Goal: Register for event/course

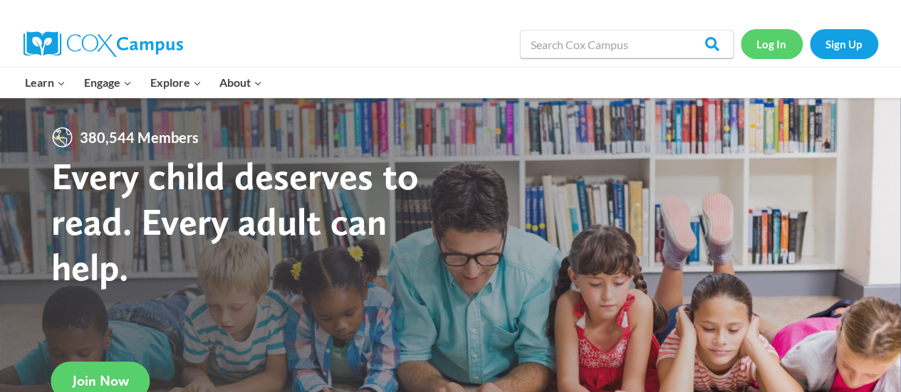
click at [770, 42] on link "Log In" at bounding box center [772, 43] width 62 height 29
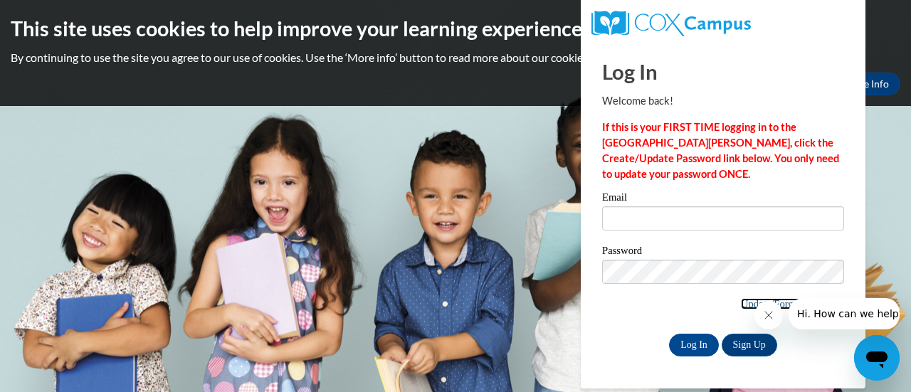
click at [741, 303] on link "Update/Forgot Password" at bounding box center [792, 303] width 103 height 11
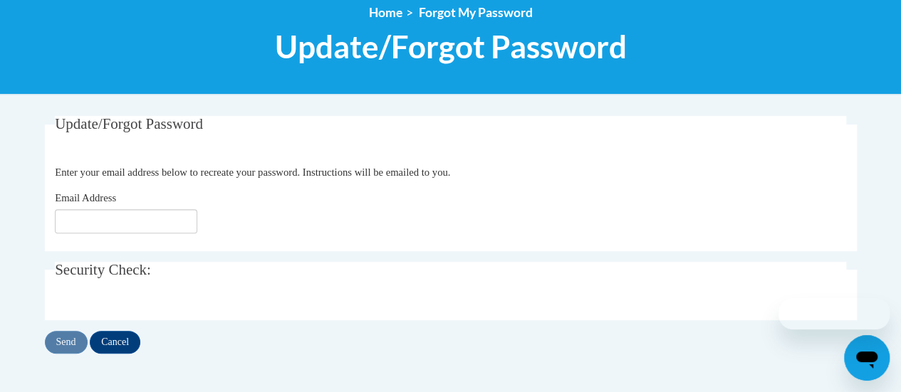
scroll to position [170, 0]
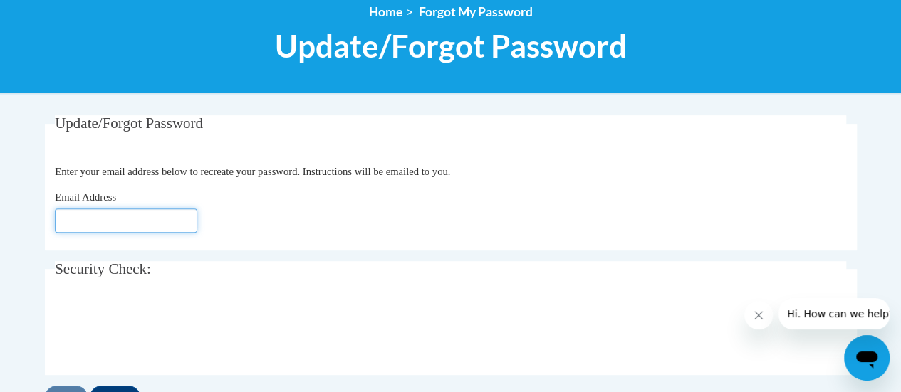
click at [130, 220] on input "Email Address" at bounding box center [126, 221] width 142 height 24
type input "amy.graceffa@rusd.org"
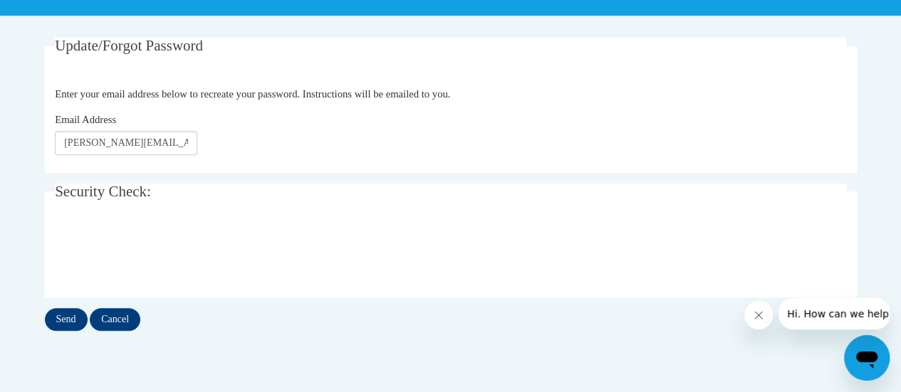
scroll to position [249, 0]
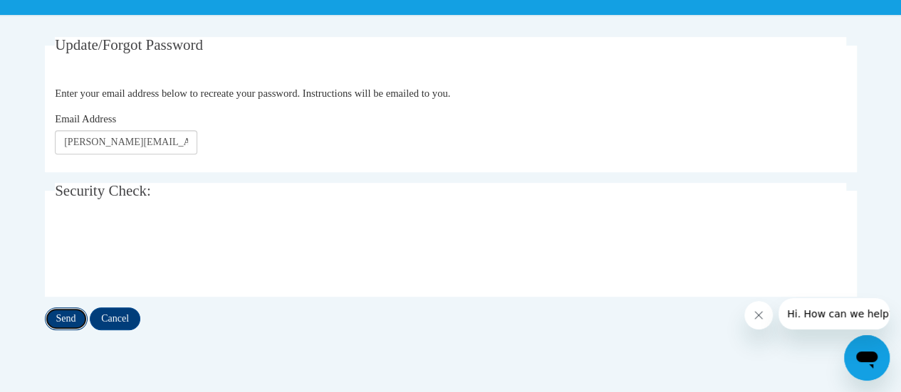
click at [61, 313] on input "Send" at bounding box center [66, 319] width 43 height 23
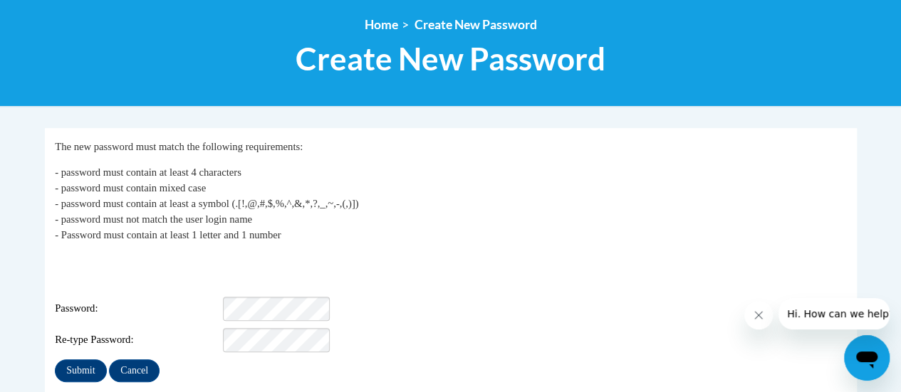
scroll to position [193, 0]
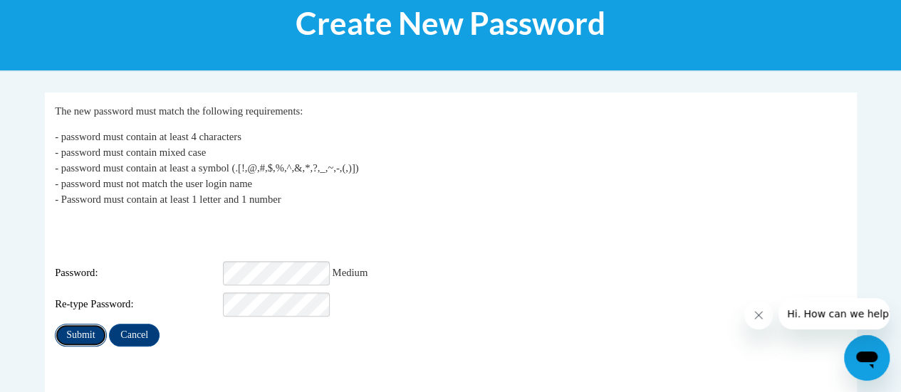
click at [73, 324] on input "Submit" at bounding box center [80, 335] width 51 height 23
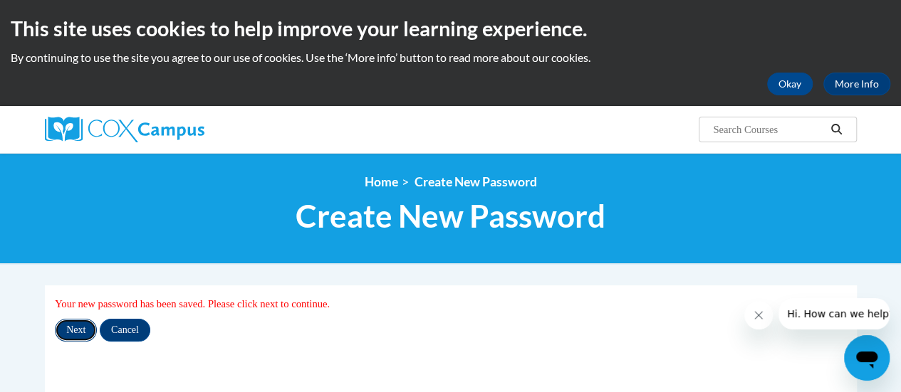
click at [79, 327] on input "Next" at bounding box center [76, 330] width 42 height 23
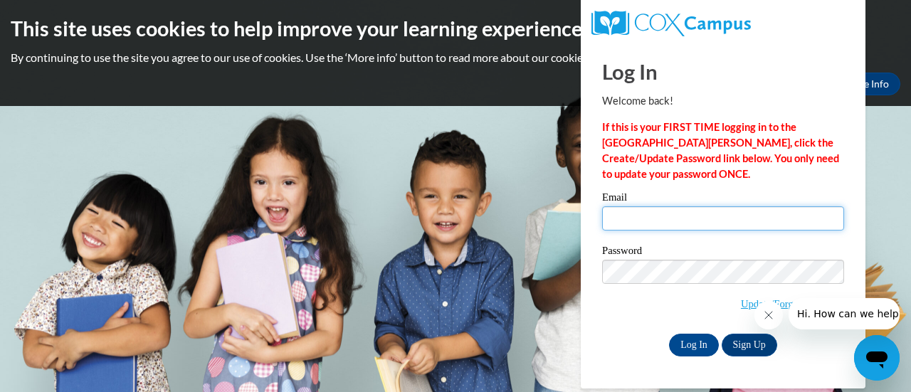
type input "amy.graceffa@rusd.org"
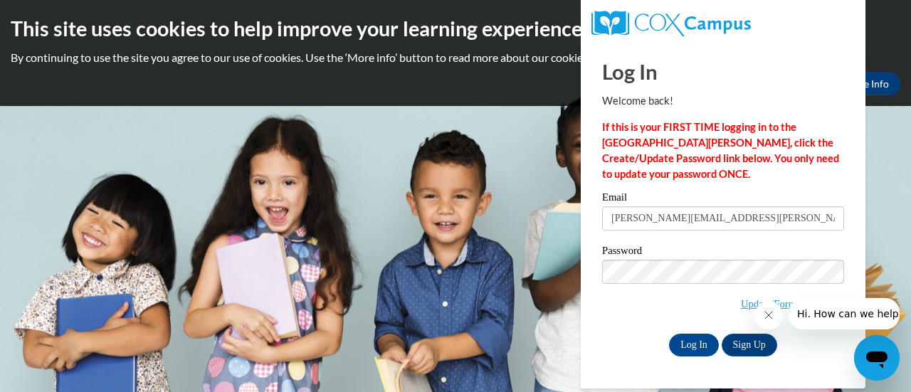
click at [507, 151] on body "This site uses cookies to help improve your learning experience. By continuing …" at bounding box center [455, 196] width 911 height 392
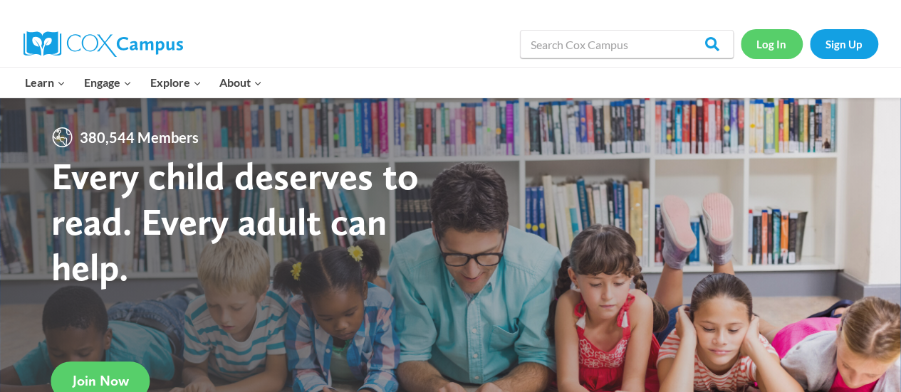
click at [775, 38] on link "Log In" at bounding box center [772, 43] width 62 height 29
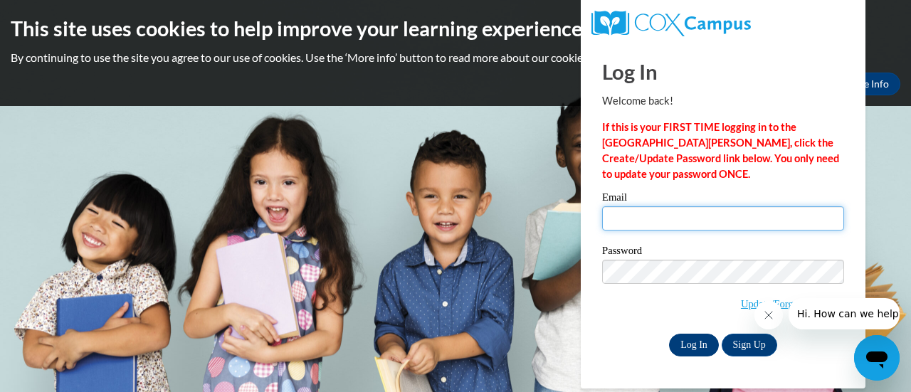
type input "amy.graceffa@rusd.org"
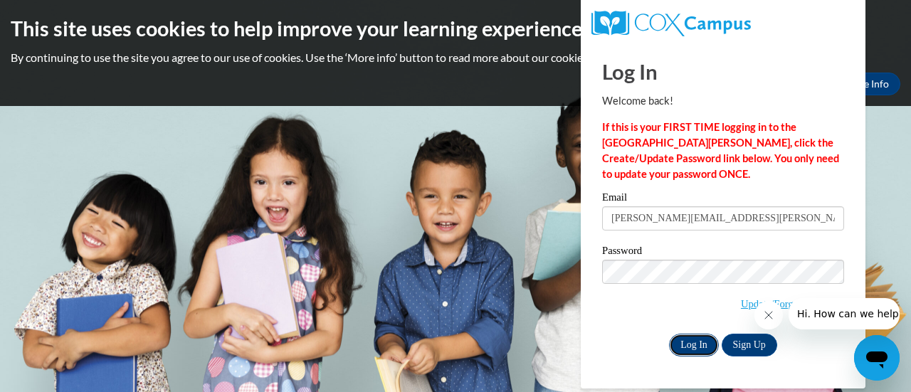
click at [691, 341] on input "Log In" at bounding box center [694, 345] width 50 height 23
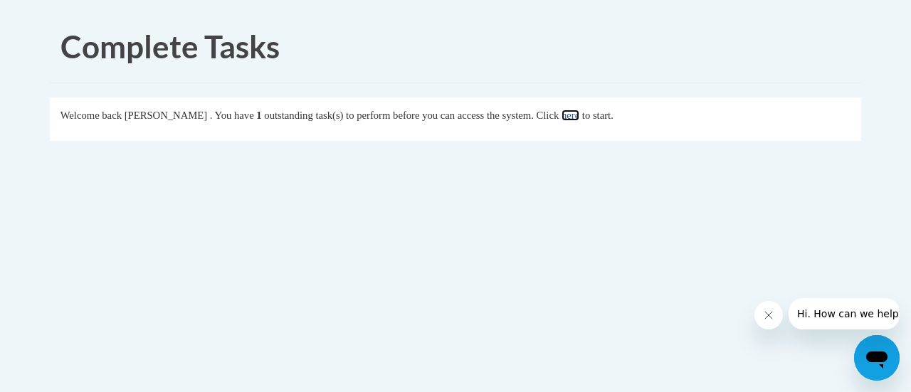
click at [580, 117] on link "here" at bounding box center [571, 115] width 18 height 11
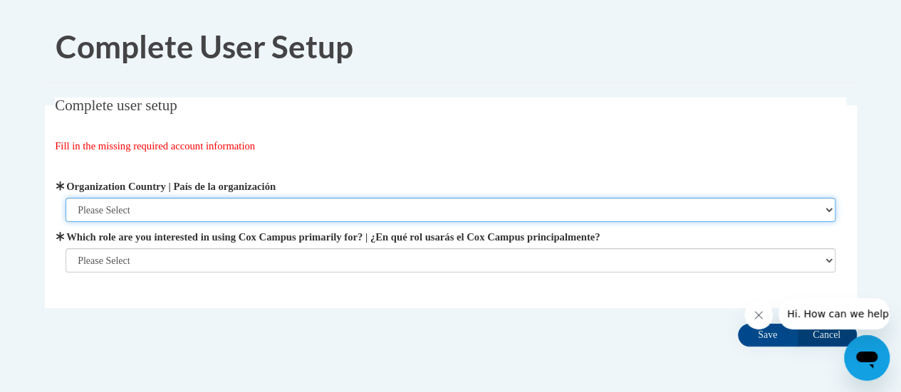
click at [821, 209] on select "Please Select [GEOGRAPHIC_DATA] | [GEOGRAPHIC_DATA] Outside of [GEOGRAPHIC_DATA…" at bounding box center [451, 210] width 770 height 24
select select "ad49bcad-a171-4b2e-b99c-48b446064914"
click at [66, 198] on select "Please Select United States | Estados Unidos Outside of the United States | Fue…" at bounding box center [451, 210] width 770 height 24
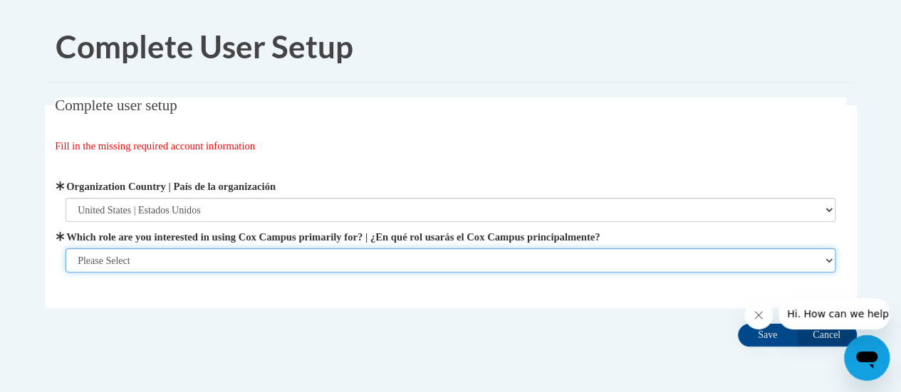
click at [822, 261] on select "Please Select College/University | Colegio/Universidad Community/Nonprofit Part…" at bounding box center [451, 261] width 770 height 24
select select "fbf2d438-af2f-41f8-98f1-81c410e29de3"
click at [66, 273] on select "Please Select College/University | Colegio/Universidad Community/Nonprofit Part…" at bounding box center [451, 261] width 770 height 24
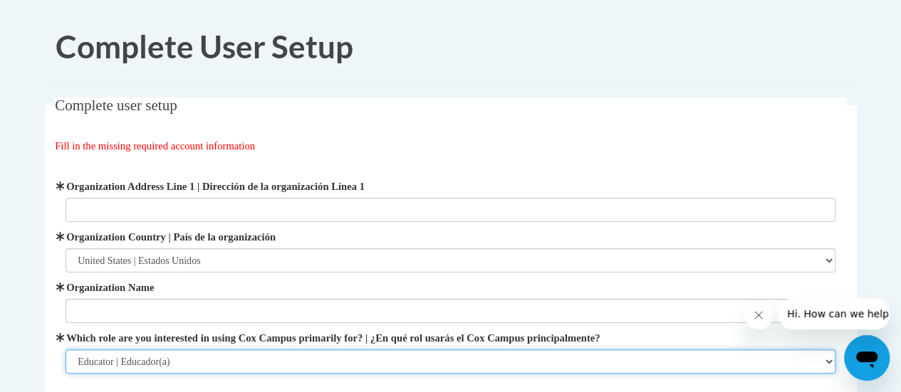
scroll to position [120, 0]
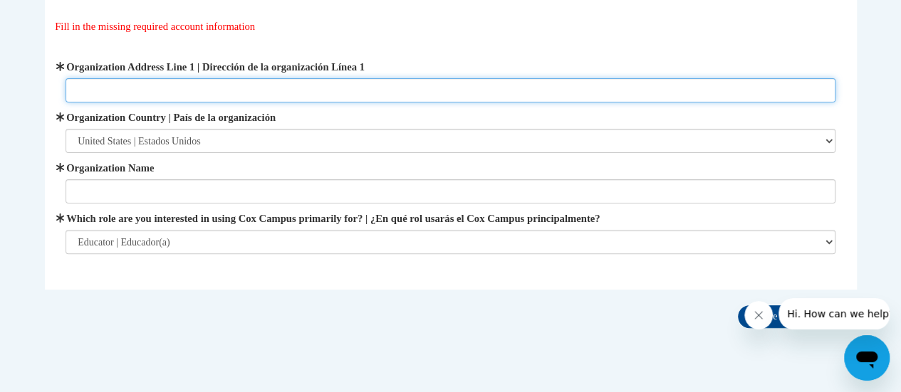
click at [108, 89] on input "Organization Address Line 1 | Dirección de la organización Línea 1" at bounding box center [451, 90] width 770 height 24
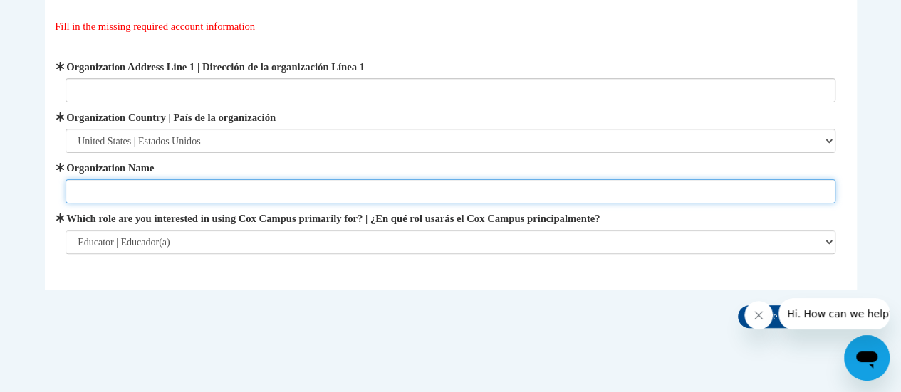
click at [88, 189] on input "Organization Name" at bounding box center [451, 191] width 770 height 24
type input "Racine Unified School District"
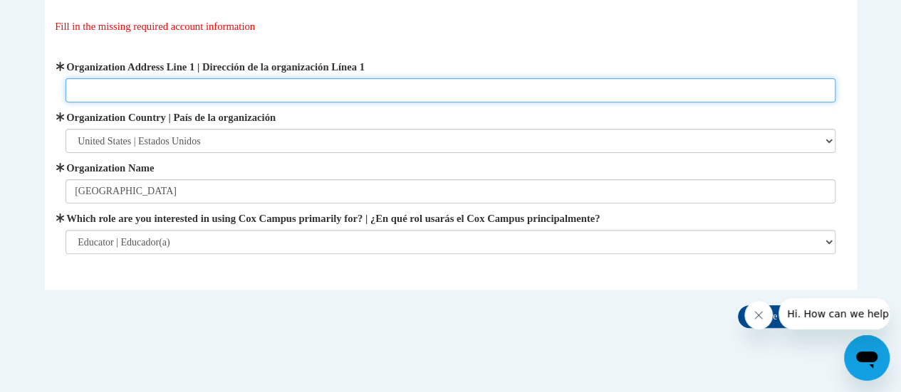
click at [85, 94] on input "Organization Address Line 1 | Dirección de la organización Línea 1" at bounding box center [451, 90] width 770 height 24
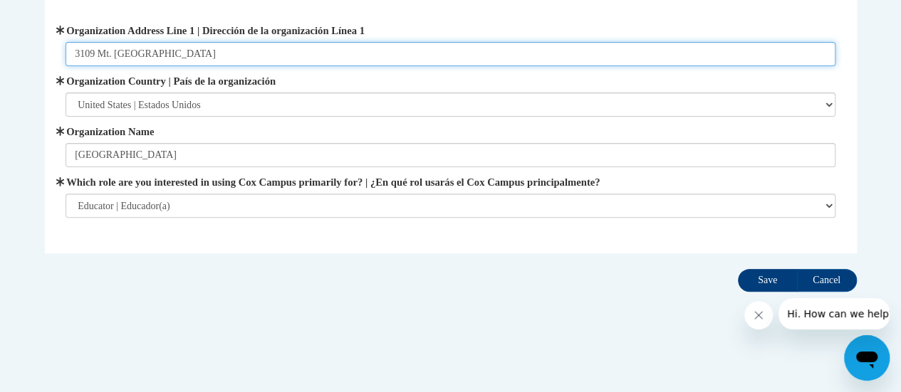
type input "3109 Mt. Pleasant Street Racine, WI 53404"
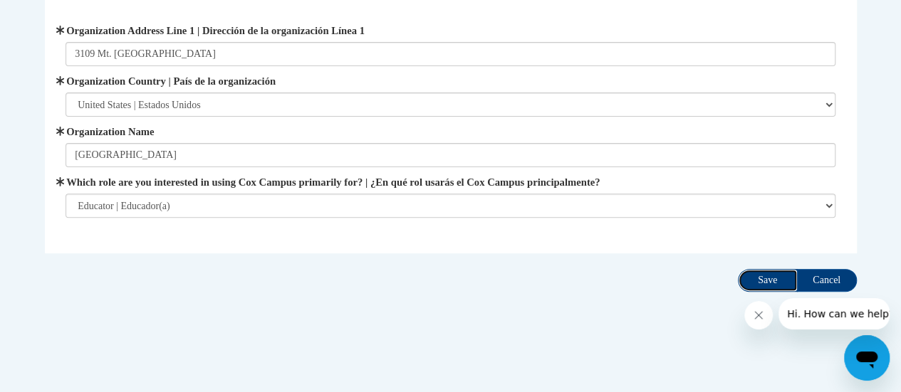
click at [759, 277] on input "Save" at bounding box center [768, 280] width 60 height 23
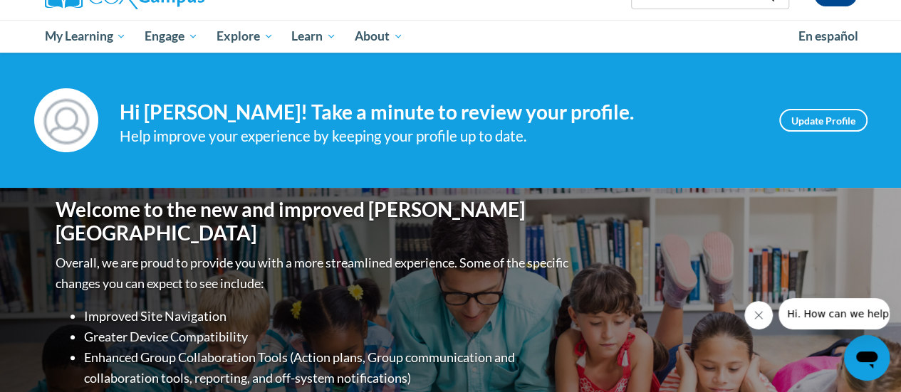
scroll to position [135, 0]
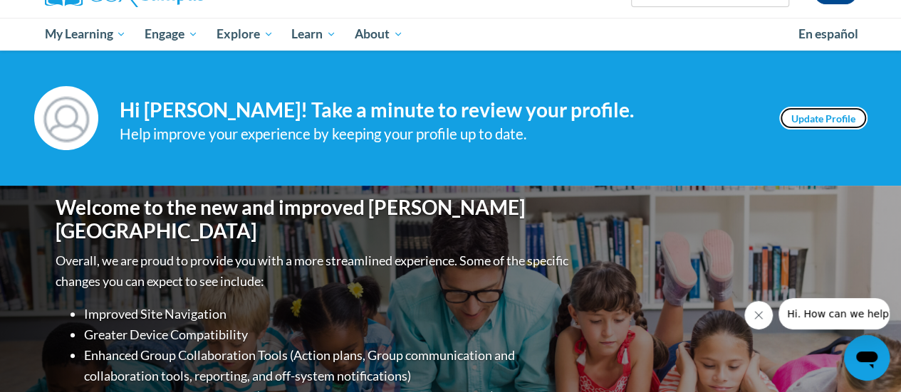
click at [821, 117] on link "Update Profile" at bounding box center [823, 118] width 88 height 23
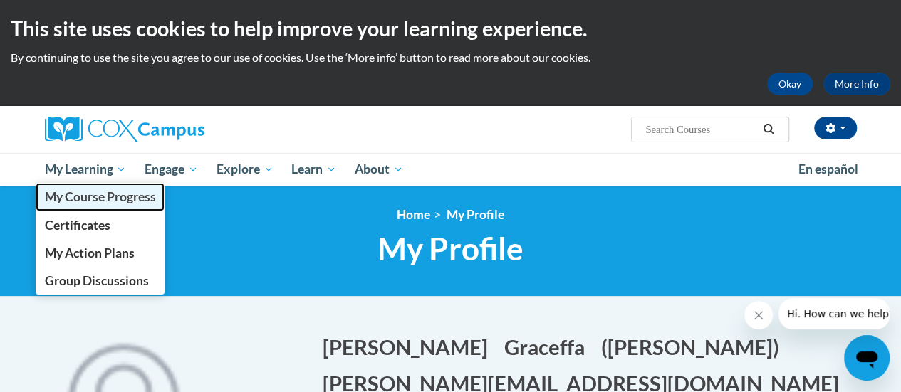
click at [105, 199] on span "My Course Progress" at bounding box center [99, 196] width 111 height 15
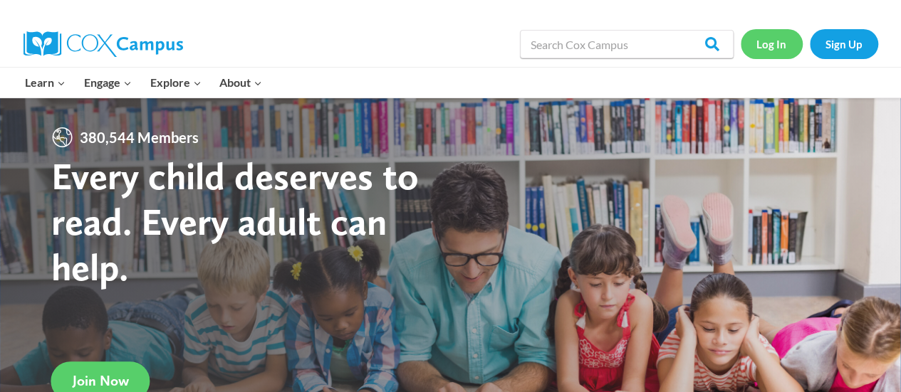
click at [776, 49] on link "Log In" at bounding box center [772, 43] width 62 height 29
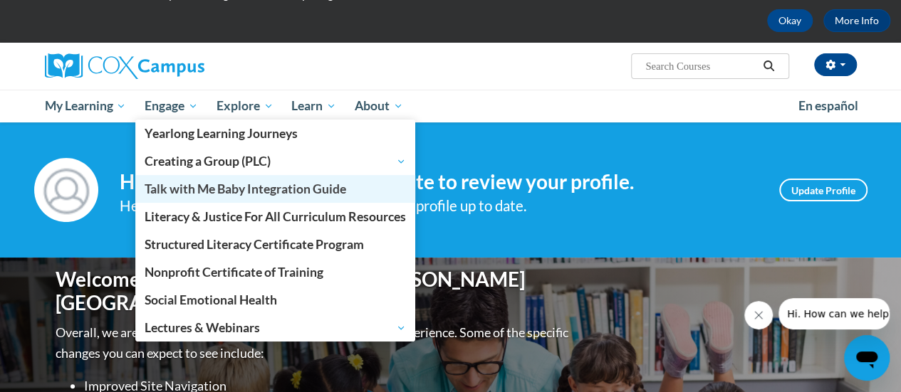
scroll to position [64, 0]
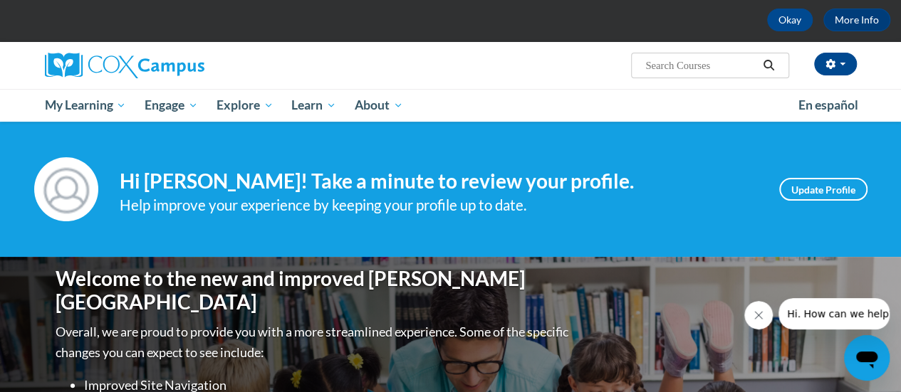
click at [675, 68] on input "Search..." at bounding box center [701, 65] width 114 height 17
type input "reading comprehension"
click at [768, 61] on icon "Search" at bounding box center [768, 65] width 11 height 11
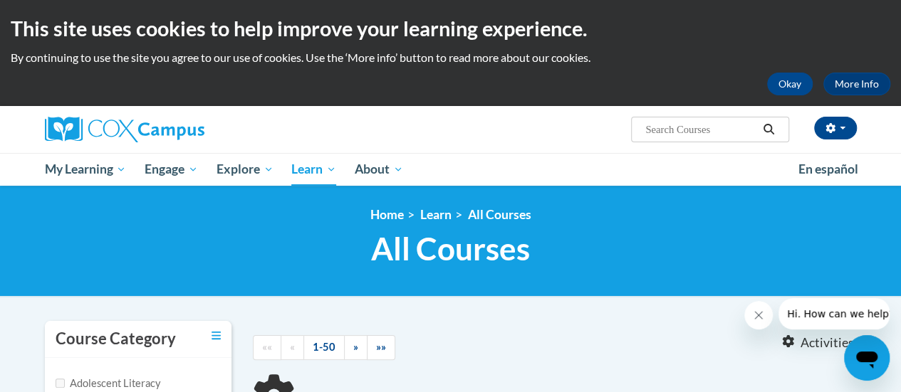
type input "reading comprehension"
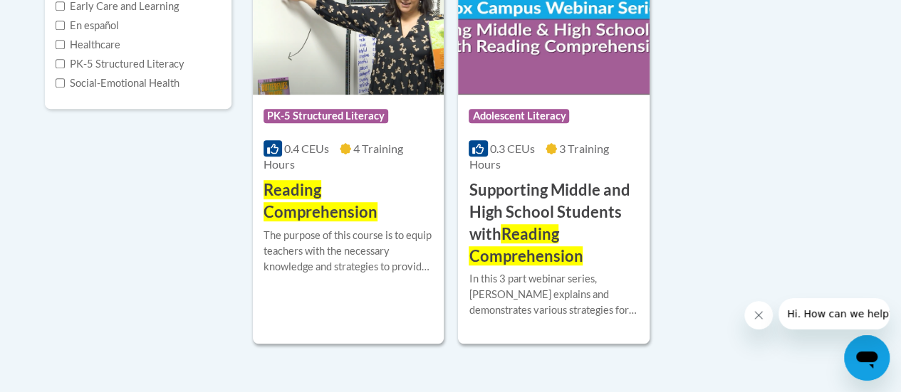
scroll to position [417, 0]
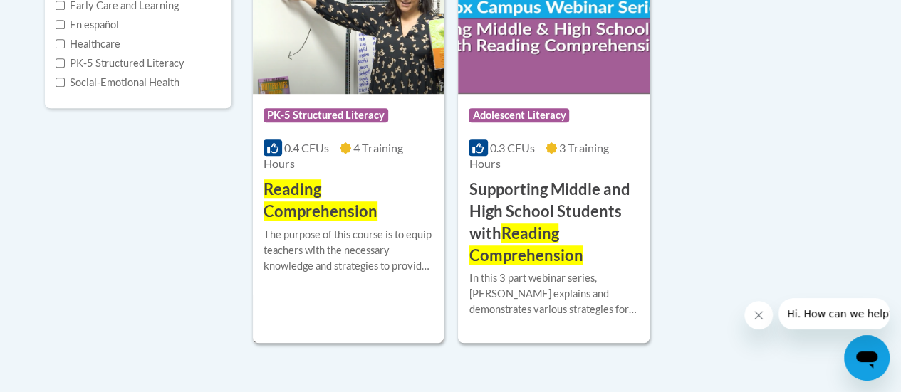
click at [362, 85] on img at bounding box center [348, 21] width 191 height 145
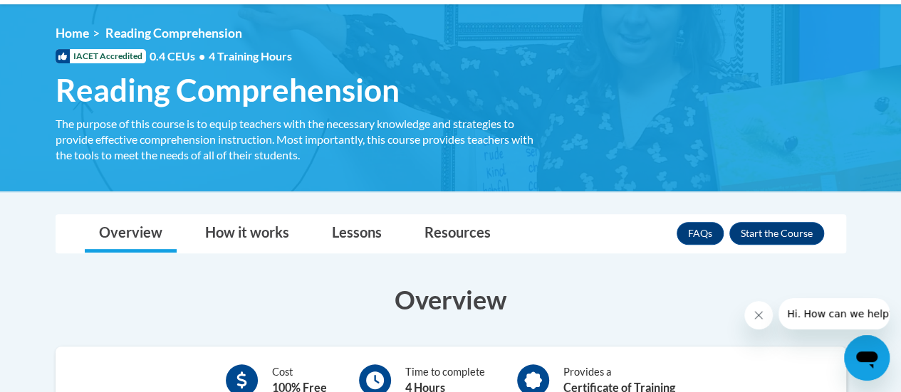
scroll to position [190, 0]
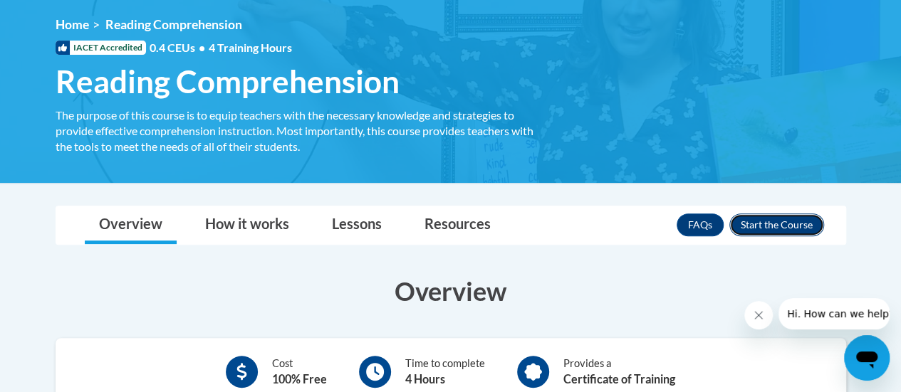
click at [765, 228] on button "Enroll" at bounding box center [776, 225] width 95 height 23
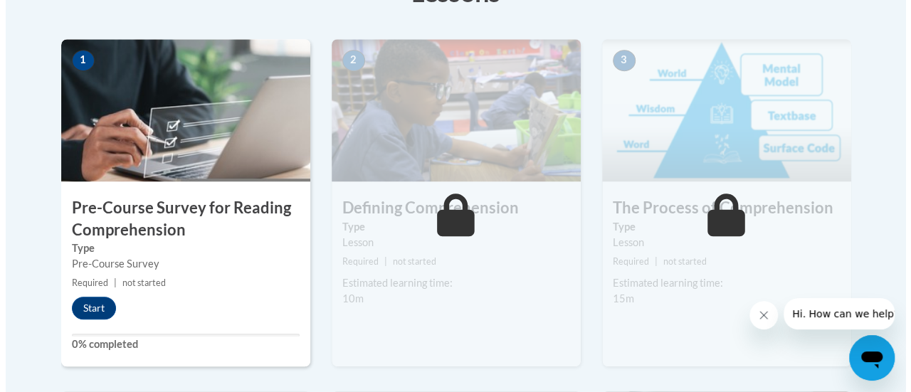
scroll to position [440, 0]
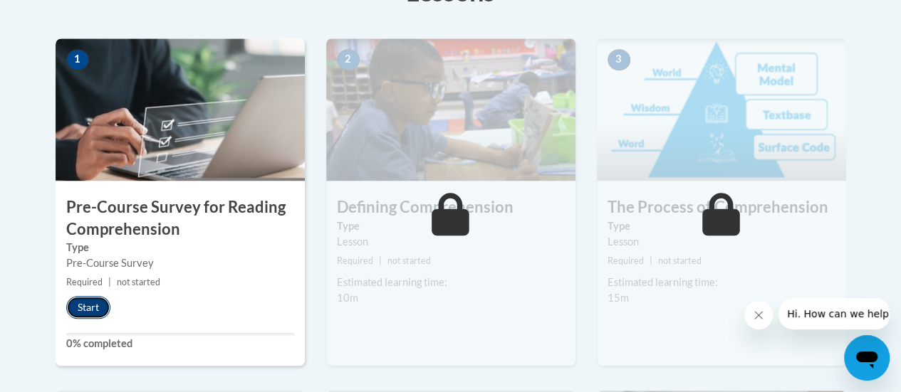
click at [91, 305] on button "Start" at bounding box center [88, 307] width 44 height 23
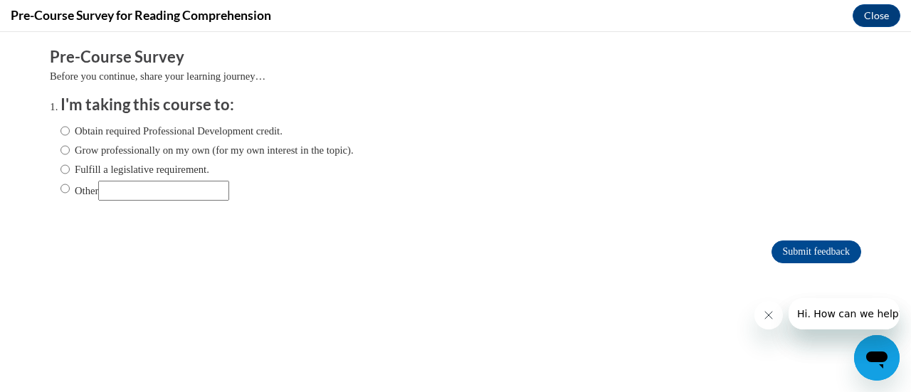
scroll to position [0, 0]
click at [91, 305] on div "Comments Pre-Course Survey Before you continue, share your learning journey… I'…" at bounding box center [455, 198] width 833 height 332
click at [61, 133] on input "Obtain required Professional Development credit." at bounding box center [65, 131] width 9 height 16
radio input "true"
click at [780, 247] on input "Submit feedback" at bounding box center [817, 252] width 90 height 23
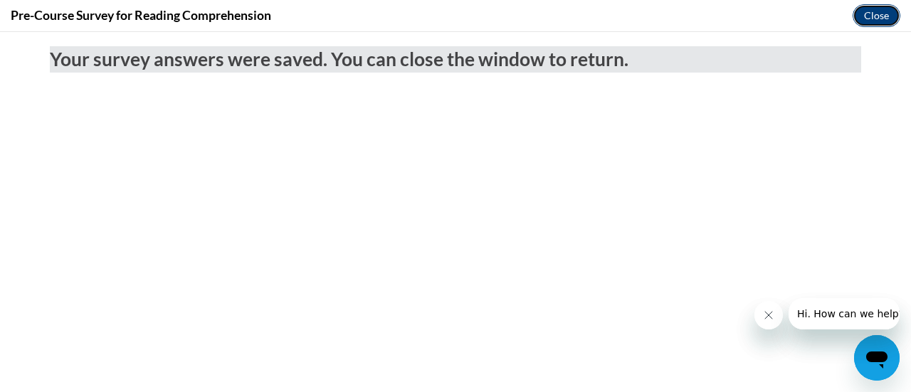
click at [881, 18] on button "Close" at bounding box center [877, 15] width 48 height 23
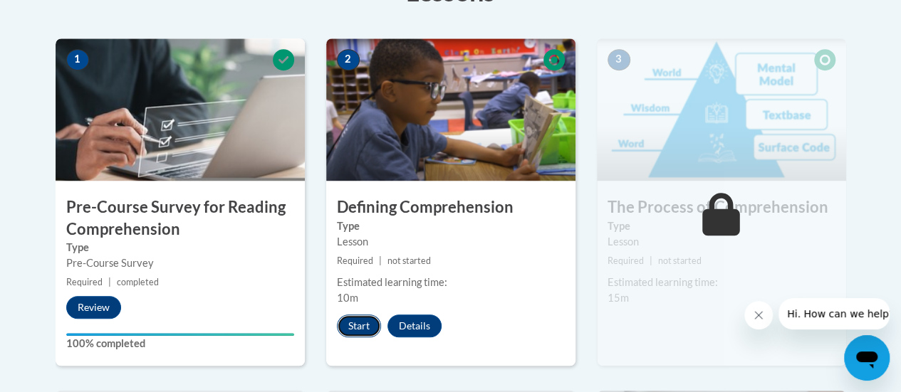
click at [354, 328] on button "Start" at bounding box center [359, 326] width 44 height 23
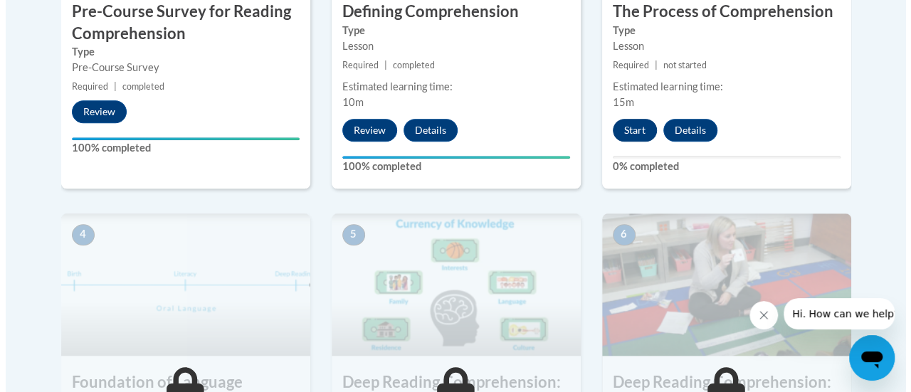
scroll to position [637, 0]
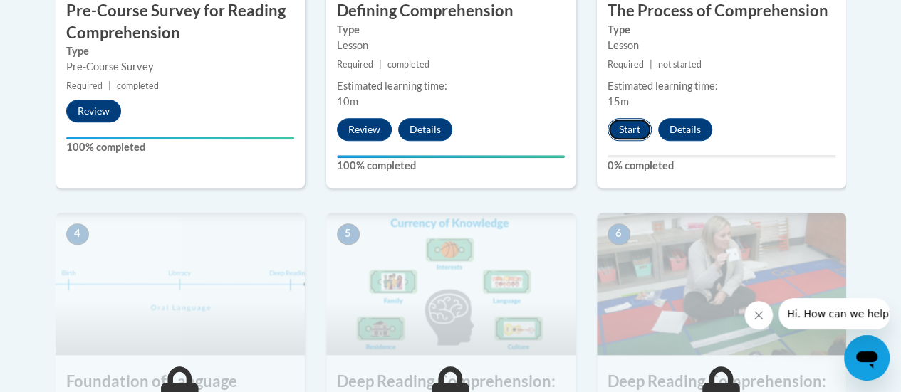
click at [625, 129] on button "Start" at bounding box center [629, 129] width 44 height 23
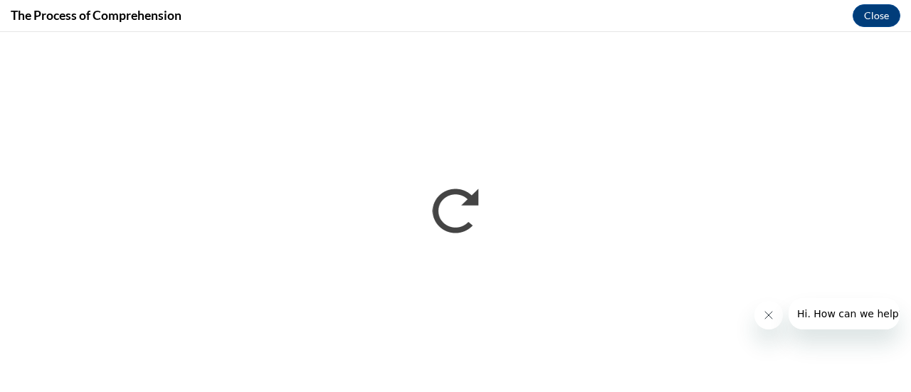
scroll to position [0, 0]
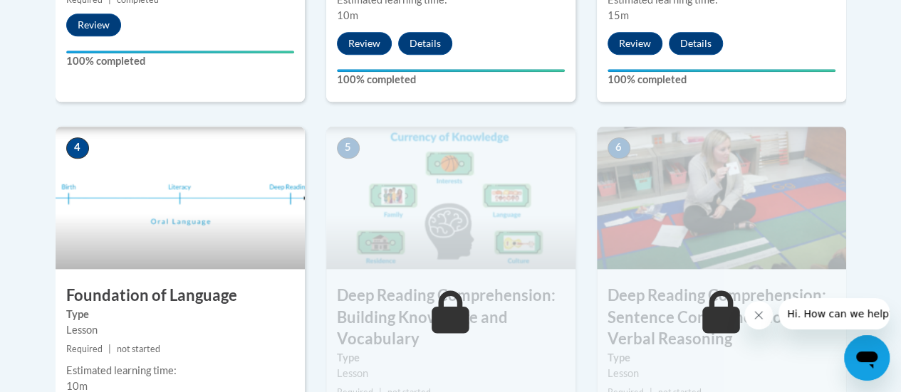
scroll to position [723, 0]
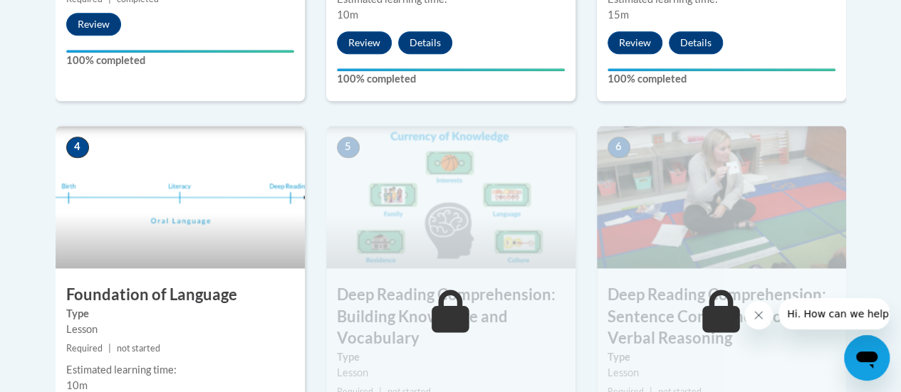
click at [226, 219] on img at bounding box center [180, 197] width 249 height 142
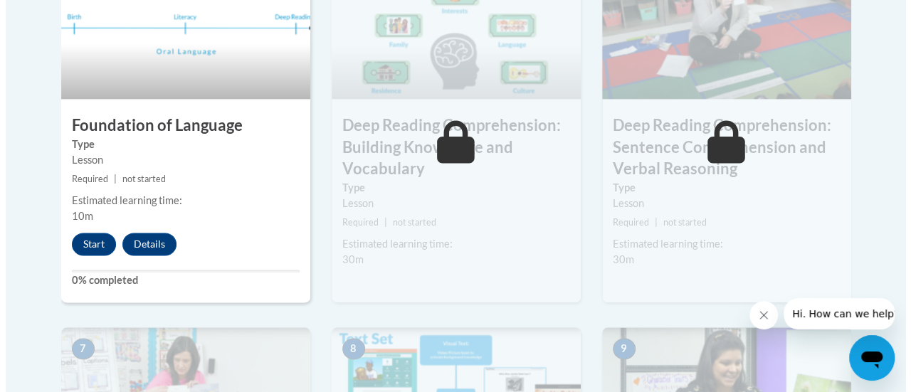
scroll to position [896, 0]
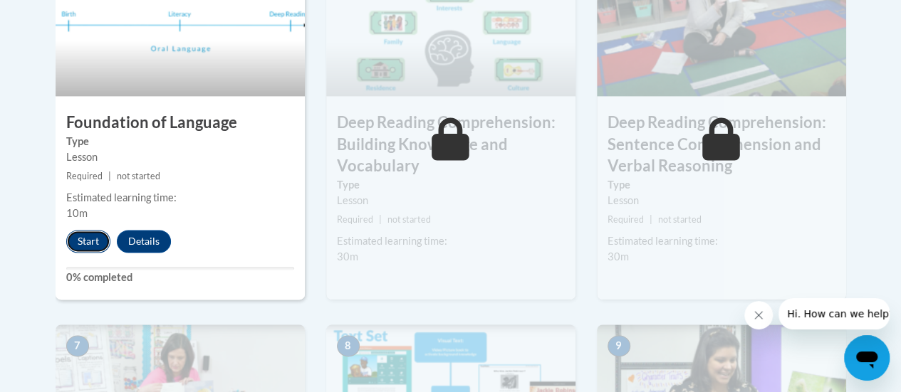
click at [91, 244] on button "Start" at bounding box center [88, 241] width 44 height 23
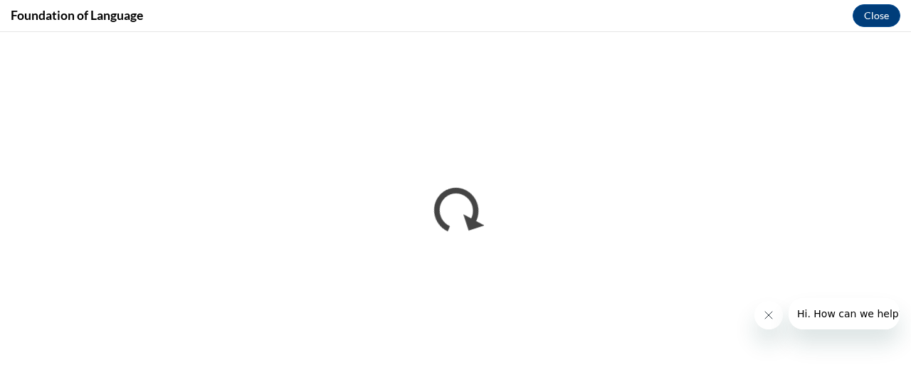
scroll to position [0, 0]
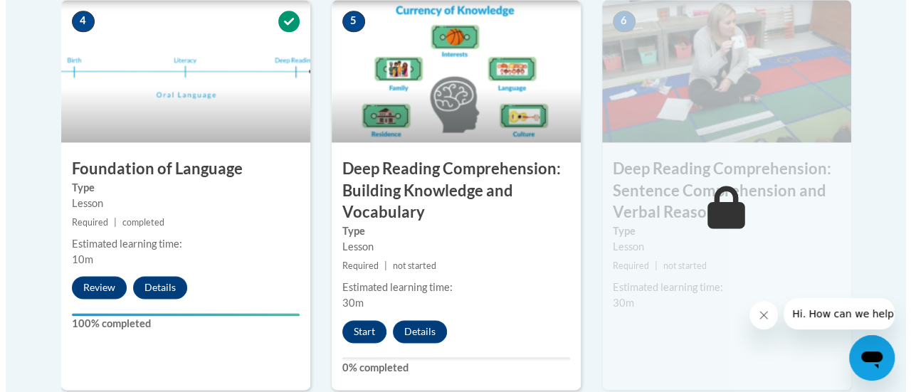
scroll to position [850, 0]
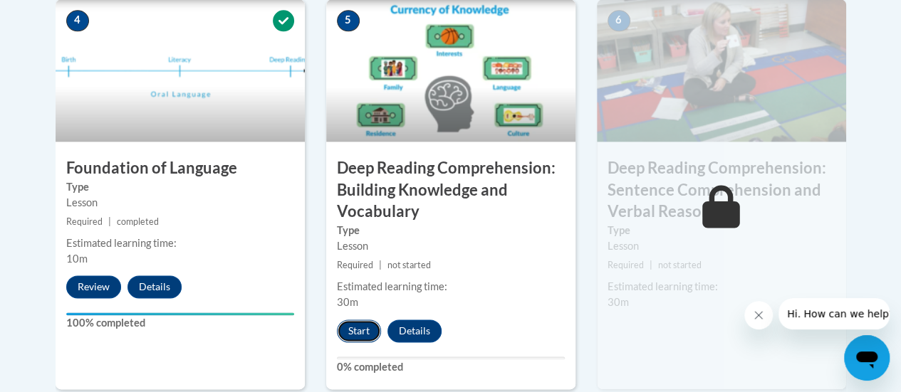
click at [360, 328] on button "Start" at bounding box center [359, 331] width 44 height 23
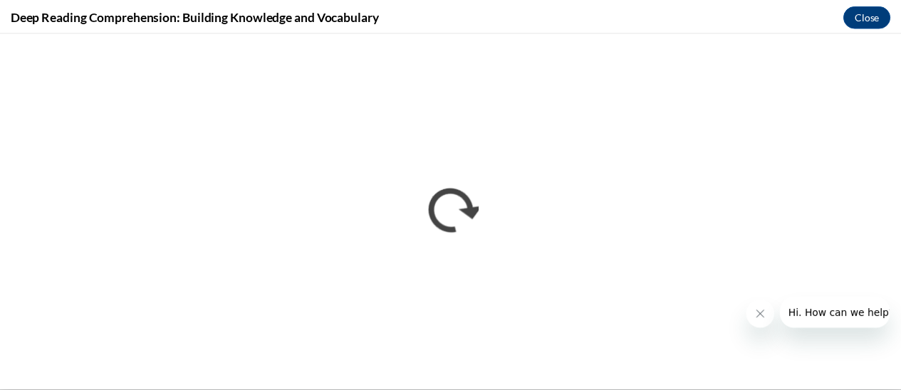
scroll to position [0, 0]
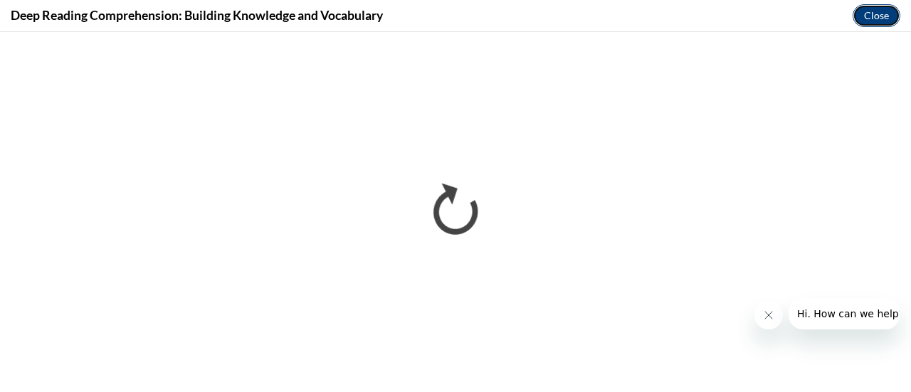
click at [864, 16] on button "Close" at bounding box center [877, 15] width 48 height 23
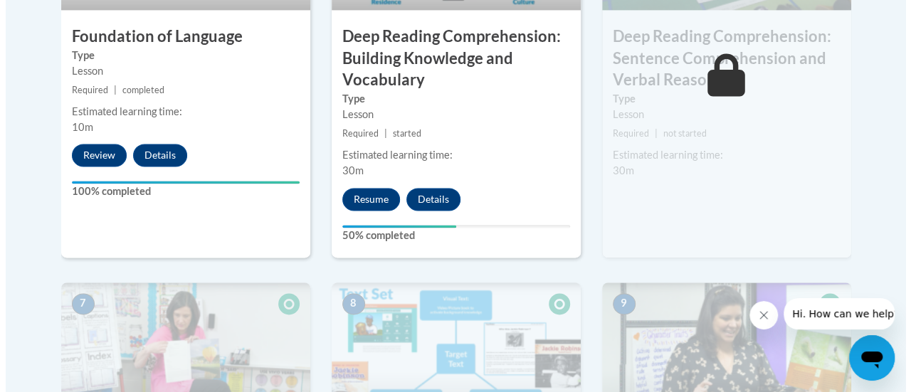
scroll to position [983, 0]
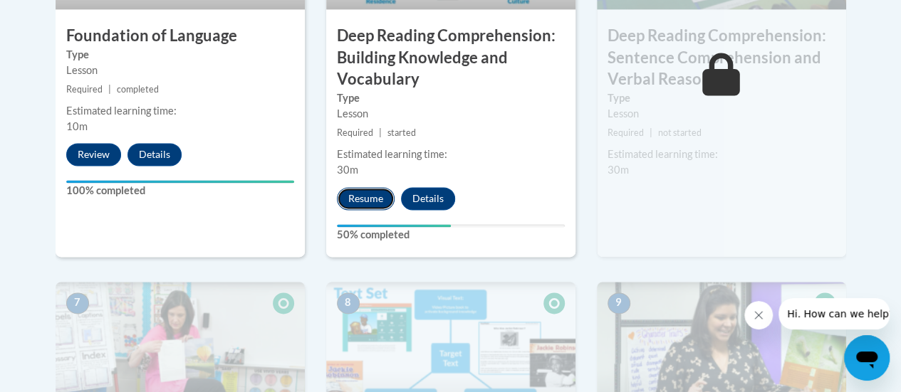
click at [372, 197] on button "Resume" at bounding box center [366, 198] width 58 height 23
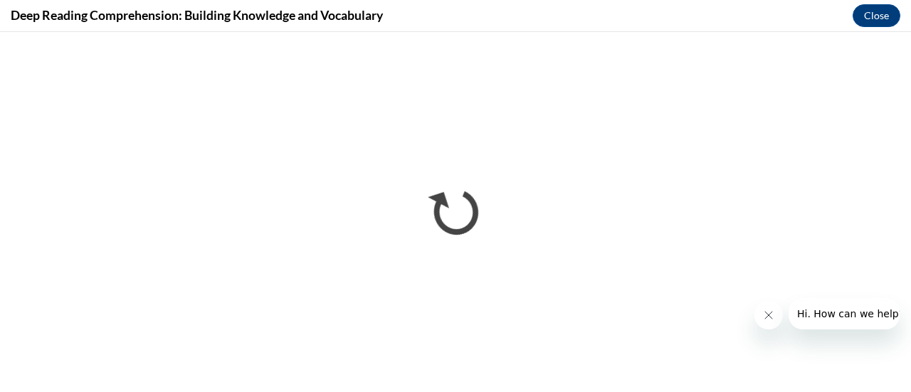
scroll to position [0, 0]
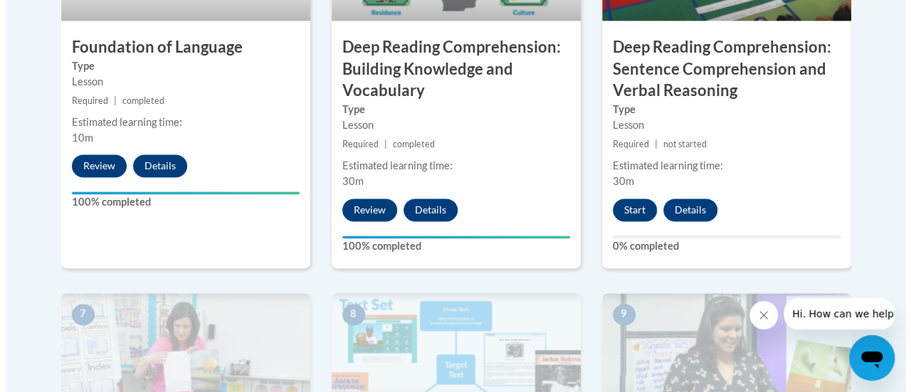
scroll to position [973, 0]
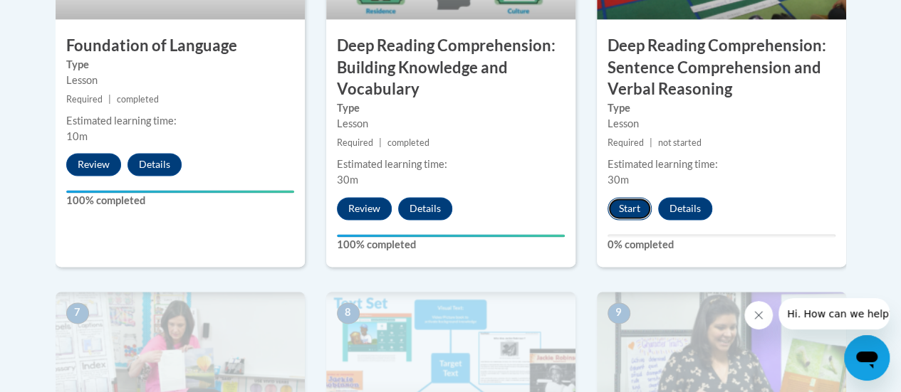
click at [629, 203] on button "Start" at bounding box center [629, 208] width 44 height 23
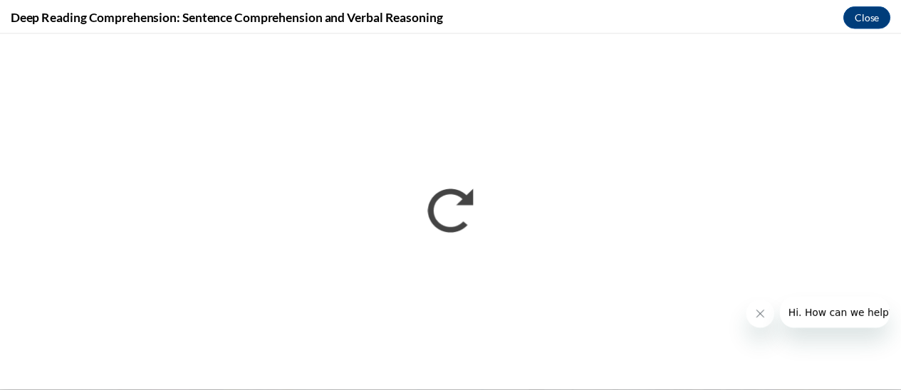
scroll to position [0, 0]
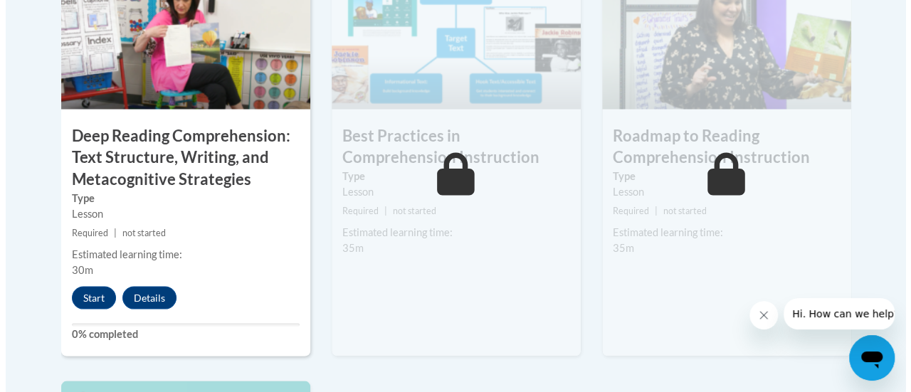
scroll to position [1309, 0]
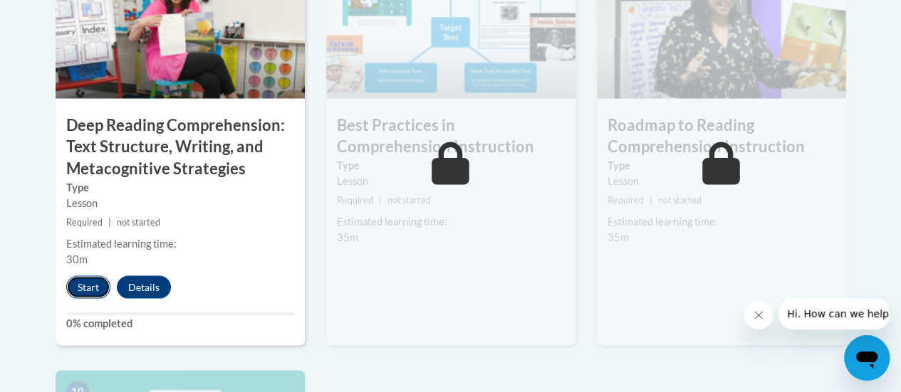
click at [83, 290] on button "Start" at bounding box center [88, 287] width 44 height 23
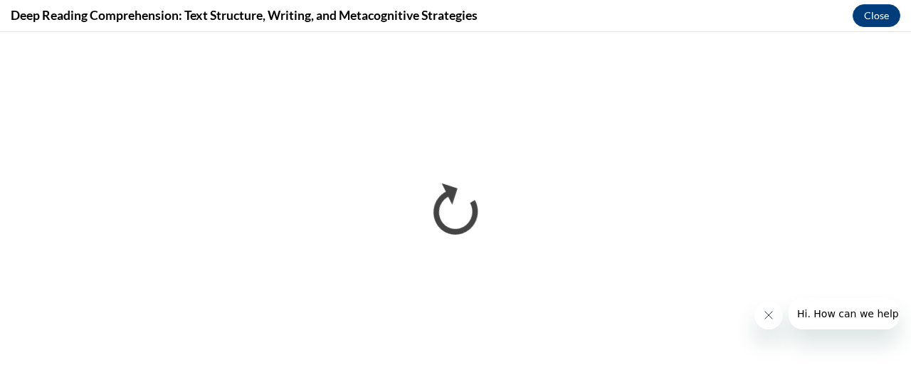
scroll to position [0, 0]
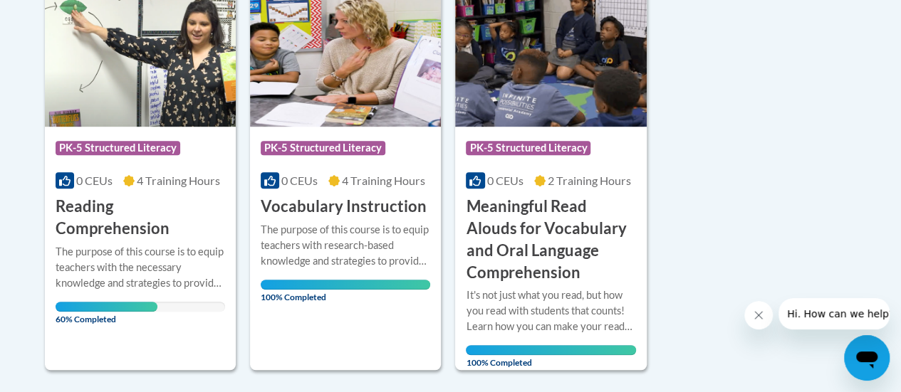
scroll to position [382, 0]
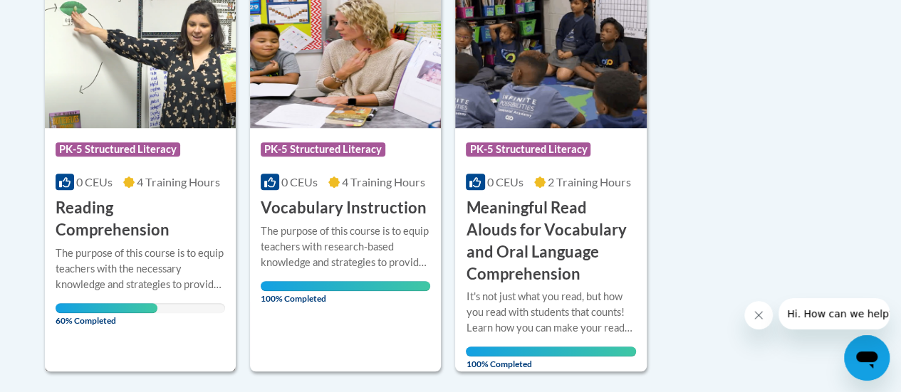
click at [152, 202] on h3 "Reading Comprehension" at bounding box center [140, 219] width 169 height 44
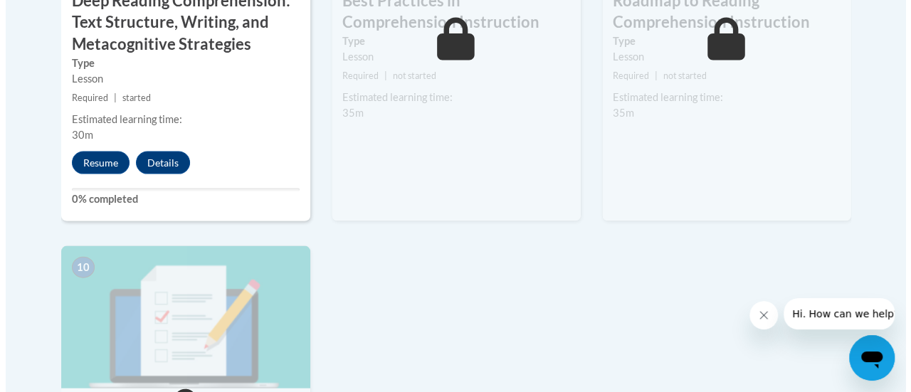
scroll to position [1434, 0]
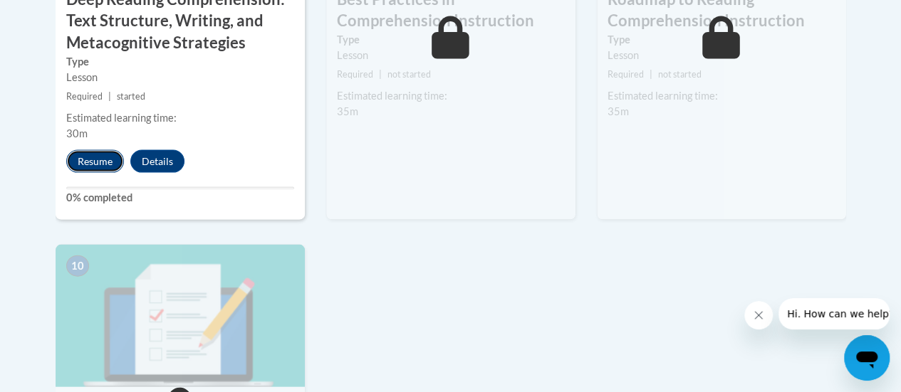
click at [101, 163] on button "Resume" at bounding box center [95, 161] width 58 height 23
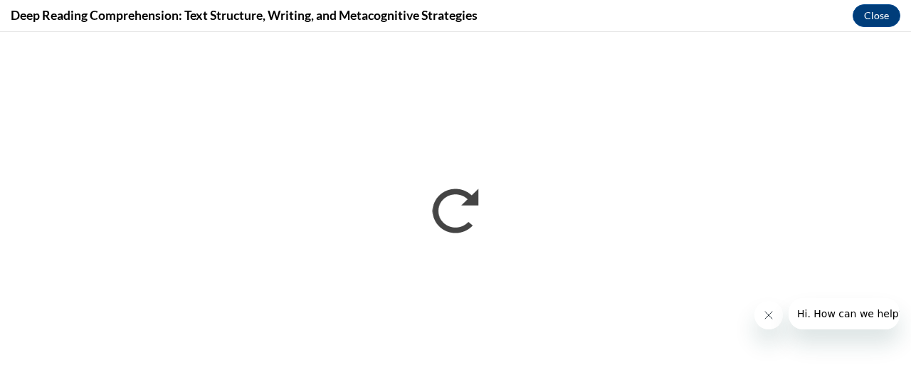
scroll to position [0, 0]
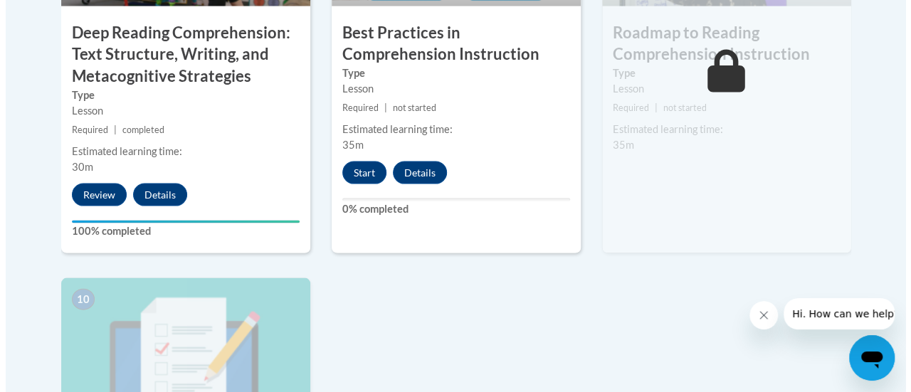
scroll to position [1401, 0]
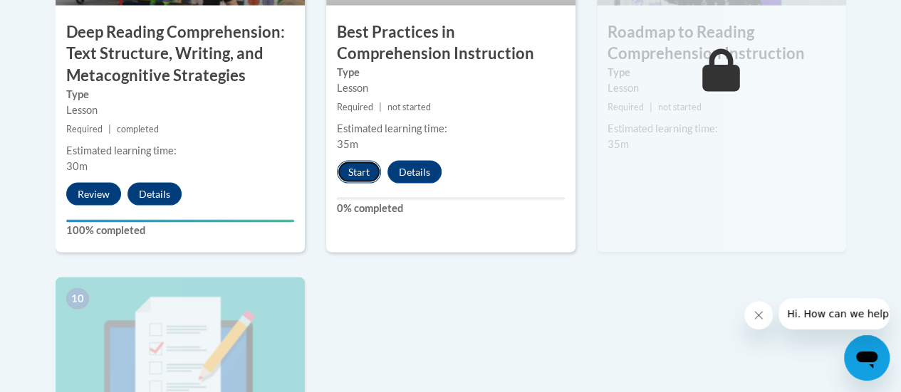
click at [357, 163] on button "Start" at bounding box center [359, 172] width 44 height 23
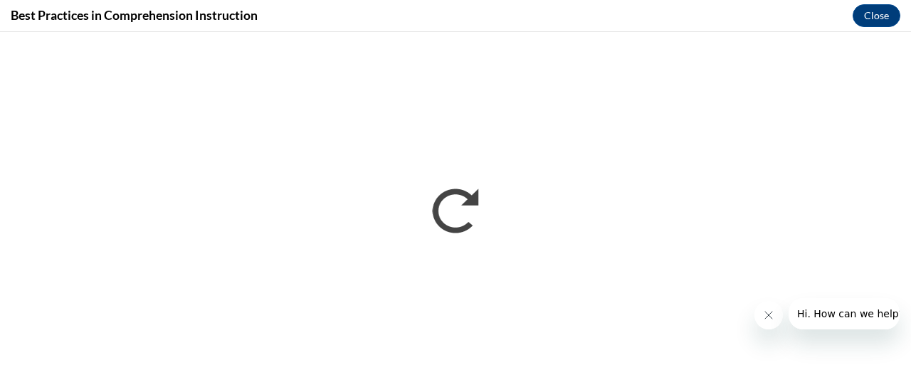
scroll to position [0, 0]
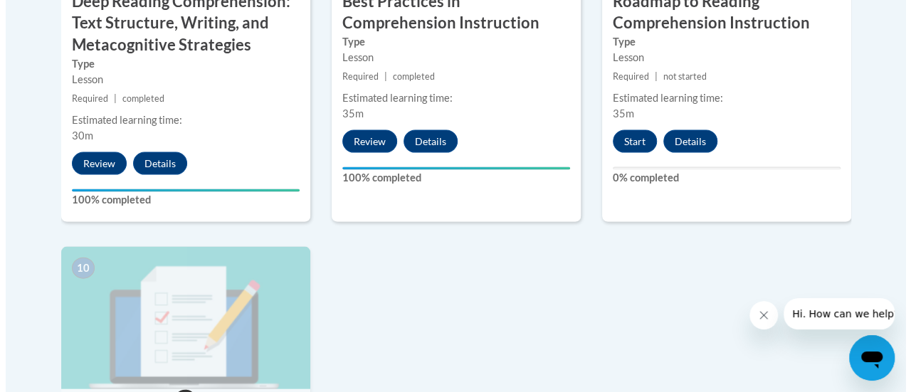
scroll to position [1438, 0]
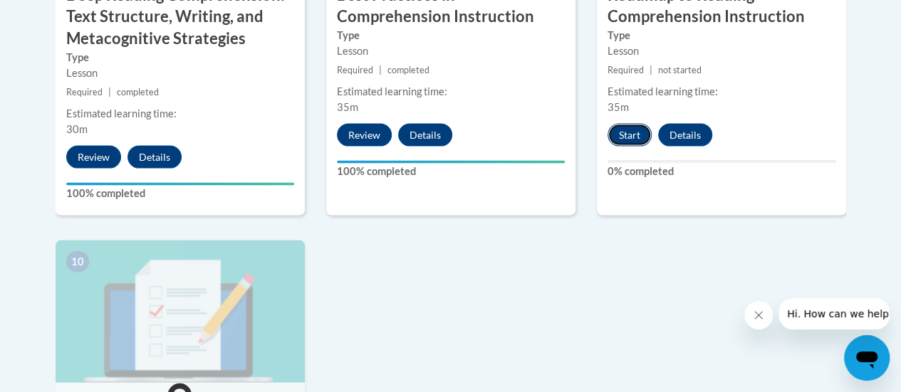
click at [634, 130] on button "Start" at bounding box center [629, 135] width 44 height 23
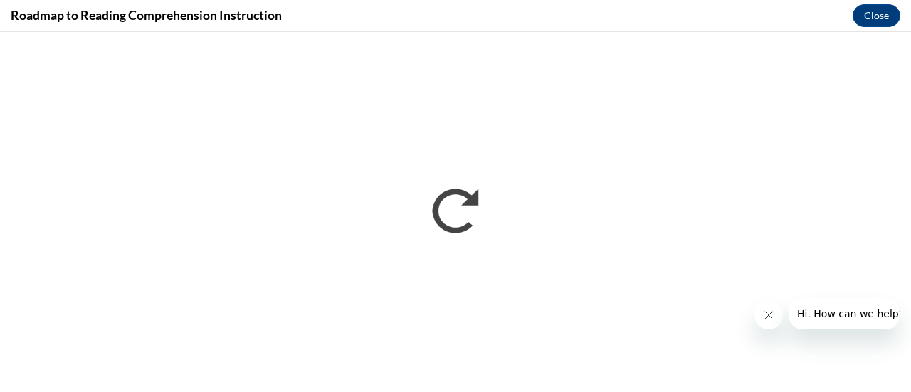
scroll to position [0, 0]
